Goal: Task Accomplishment & Management: Manage account settings

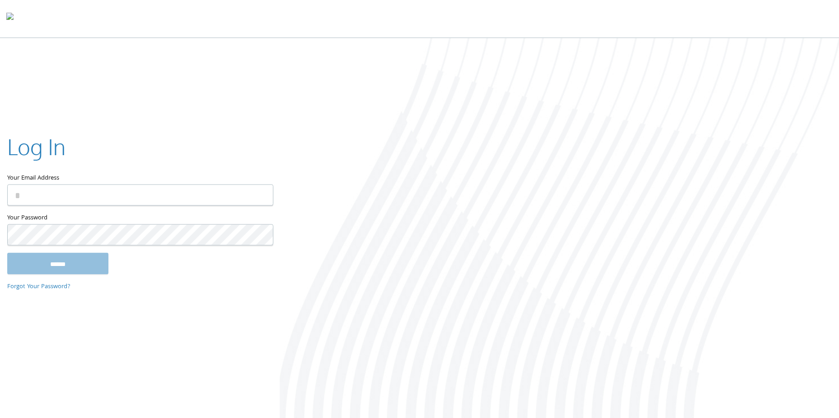
type input "**********"
click at [81, 269] on input "******" at bounding box center [57, 264] width 101 height 22
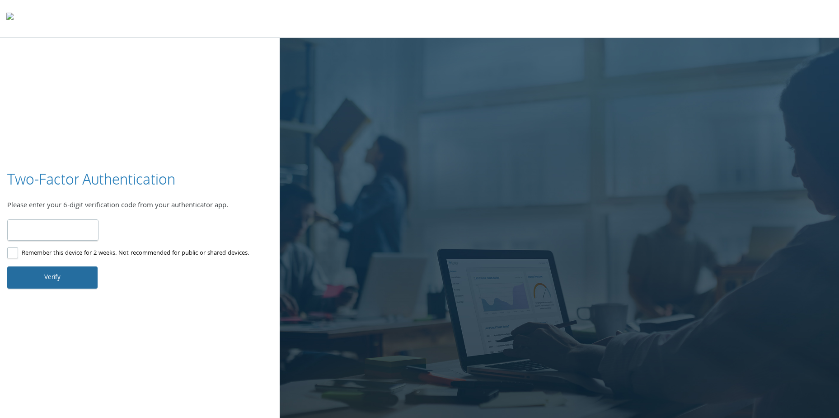
type input "******"
